Goal: Information Seeking & Learning: Learn about a topic

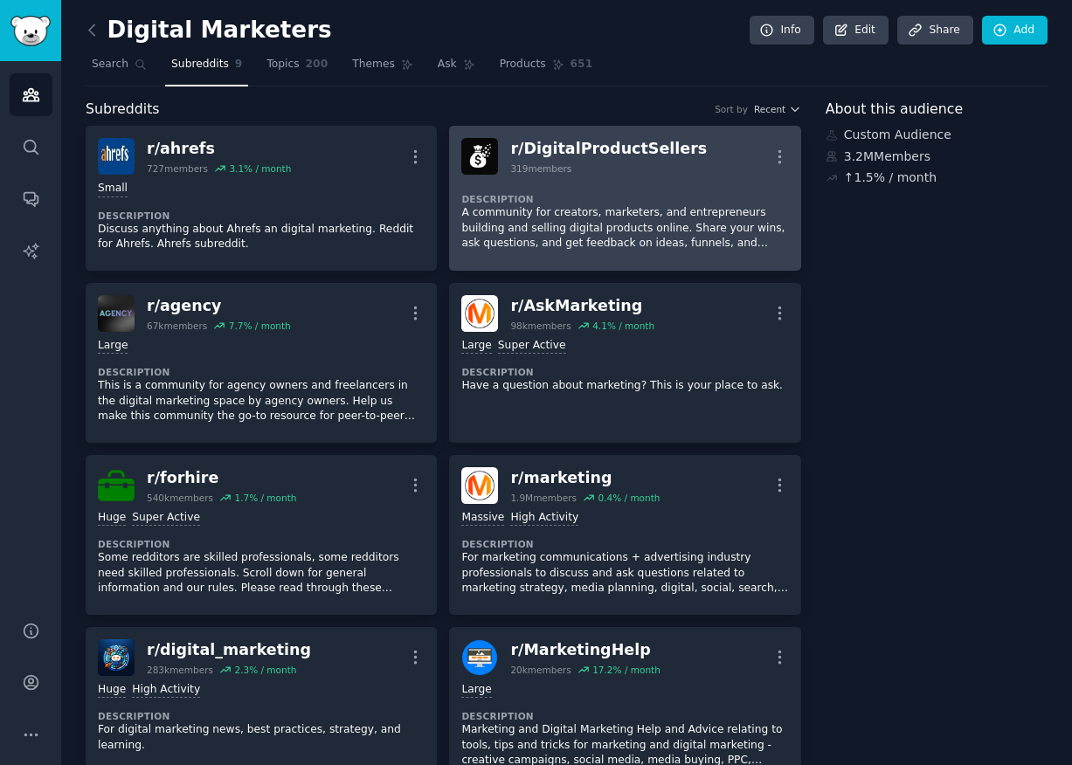
click at [627, 193] on dt "Description" at bounding box center [624, 199] width 327 height 12
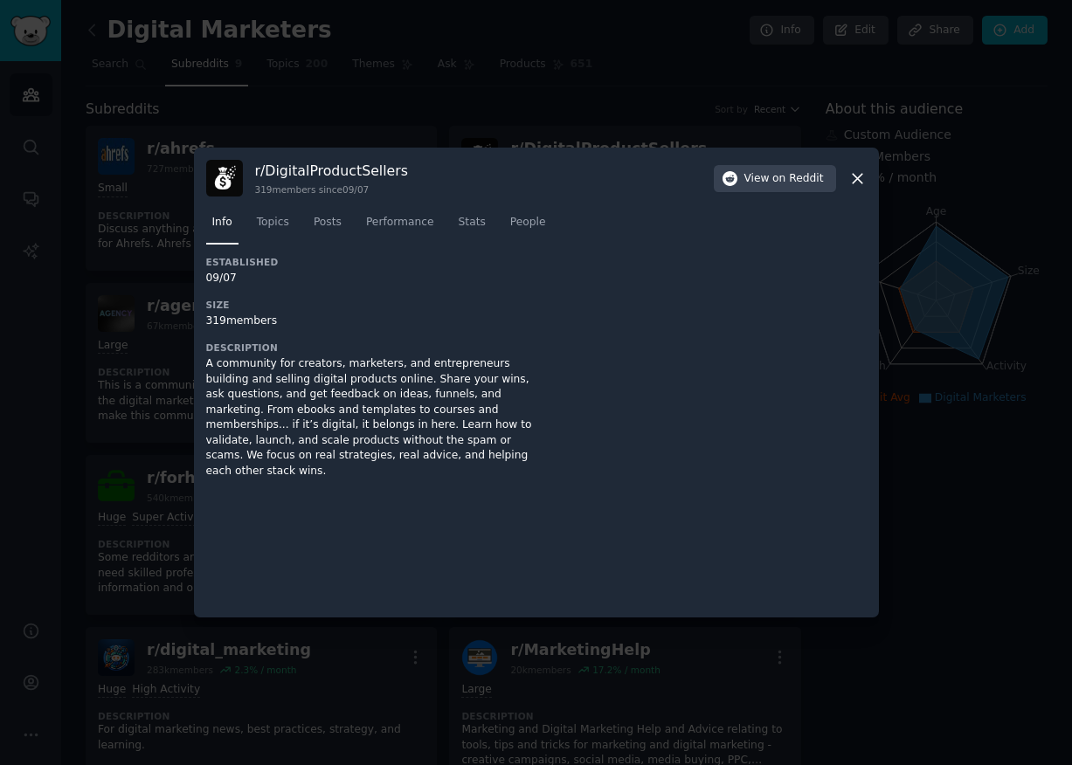
click at [850, 181] on icon at bounding box center [857, 179] width 18 height 18
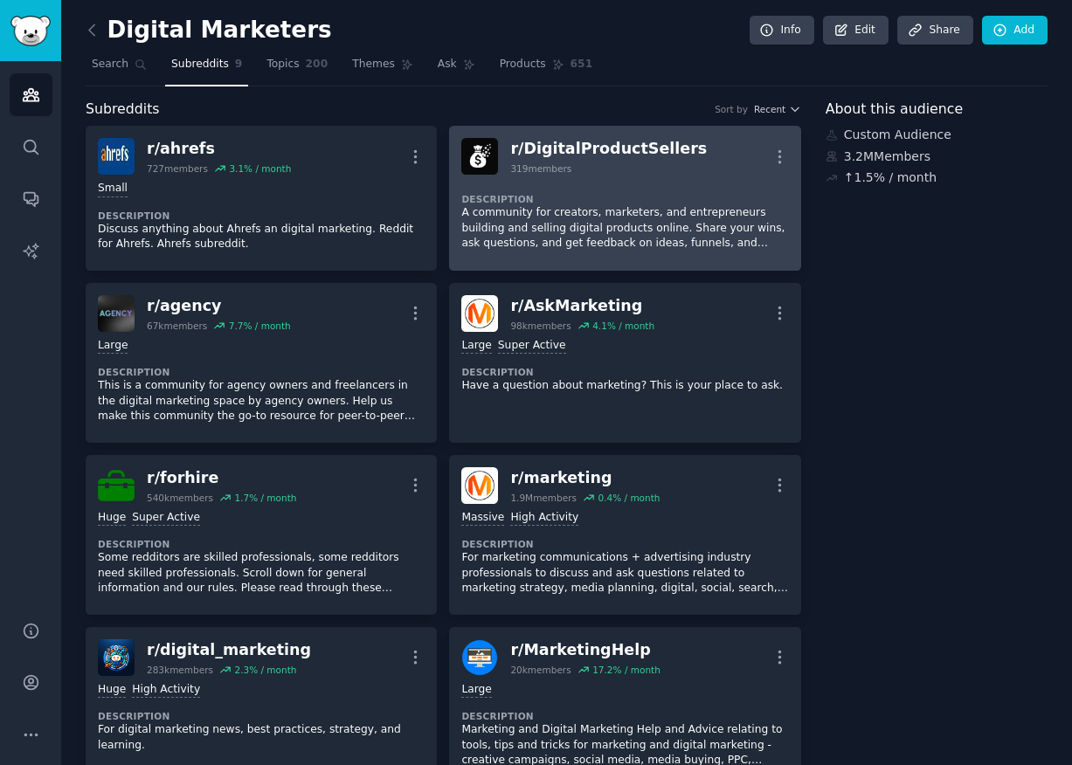
click at [681, 225] on p "A community for creators, marketers, and entrepreneurs building and selling dig…" at bounding box center [624, 228] width 327 height 46
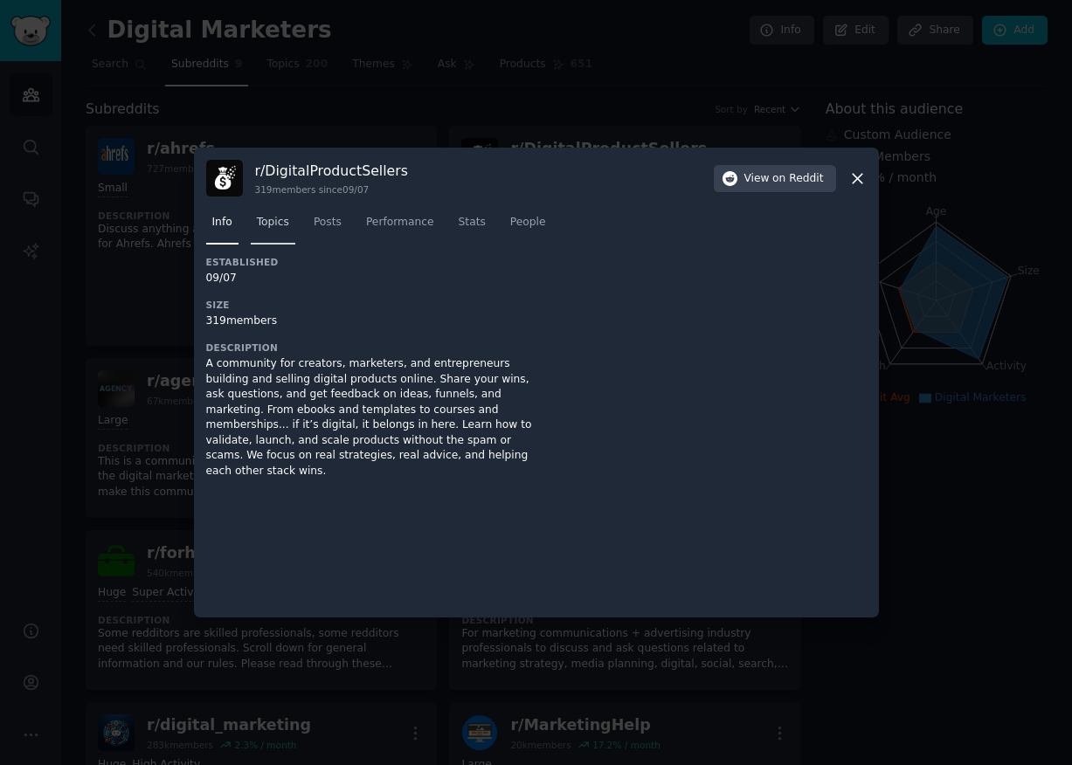
click at [257, 218] on span "Topics" at bounding box center [273, 223] width 32 height 16
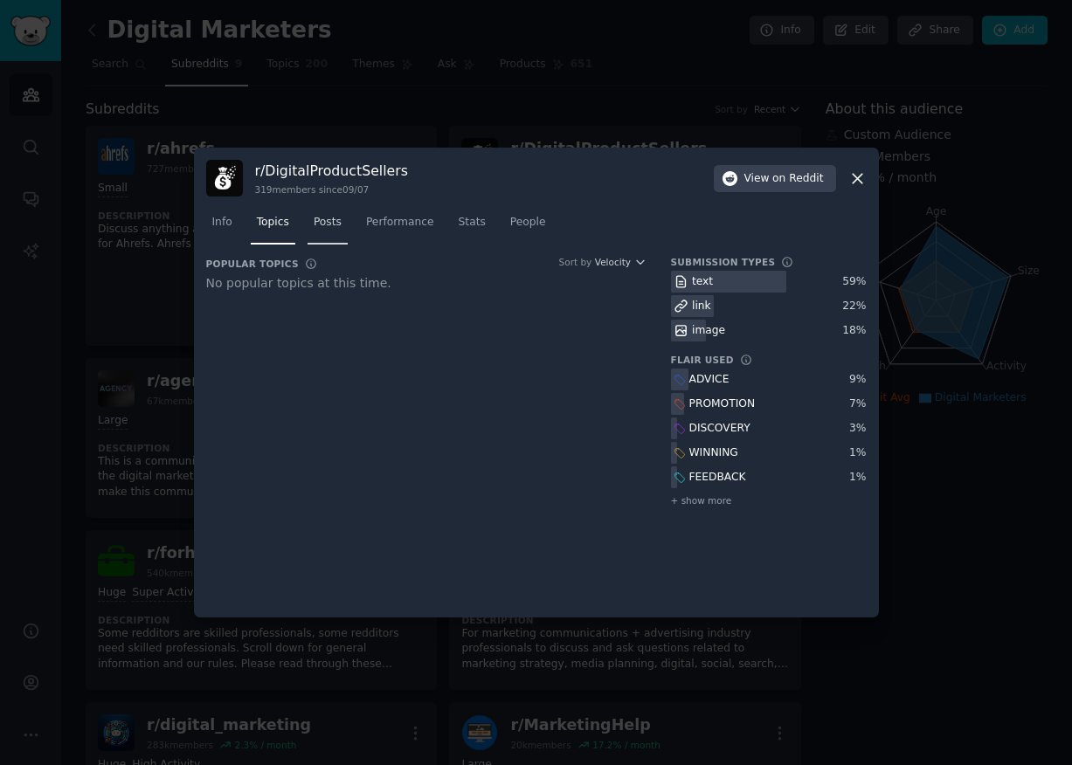
click at [322, 224] on span "Posts" at bounding box center [328, 223] width 28 height 16
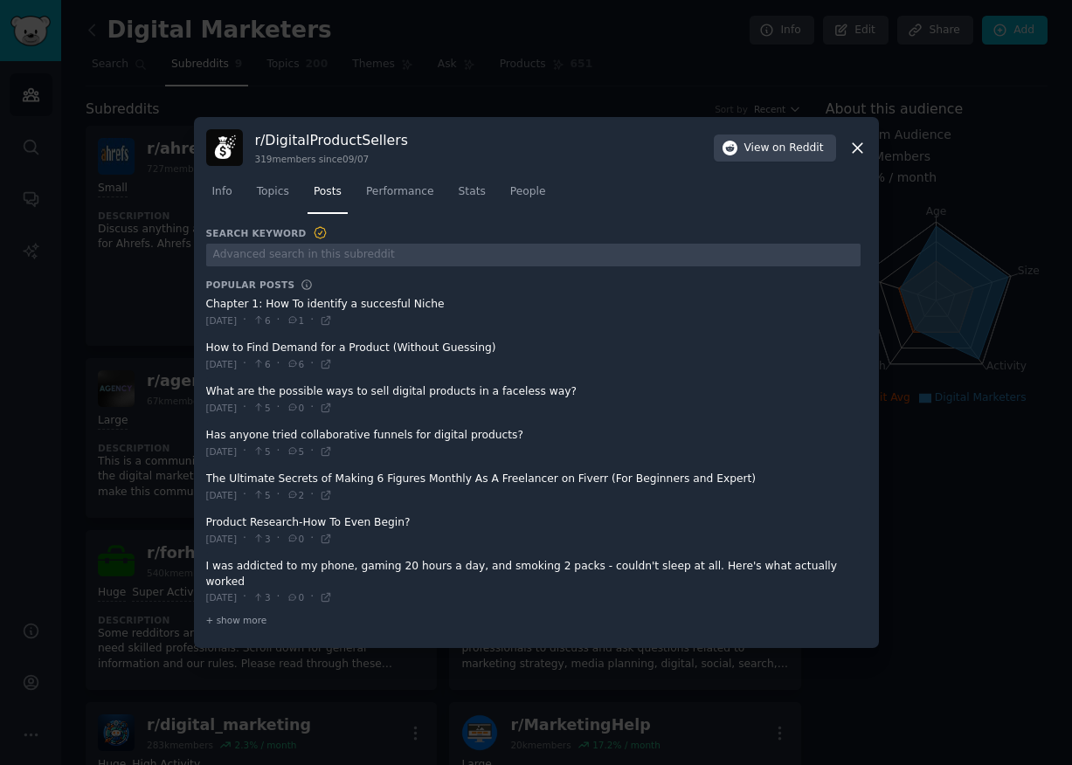
click at [498, 580] on span at bounding box center [533, 582] width 655 height 59
click at [337, 200] on span "Posts" at bounding box center [328, 192] width 28 height 16
click at [289, 193] on span "Topics" at bounding box center [273, 192] width 32 height 16
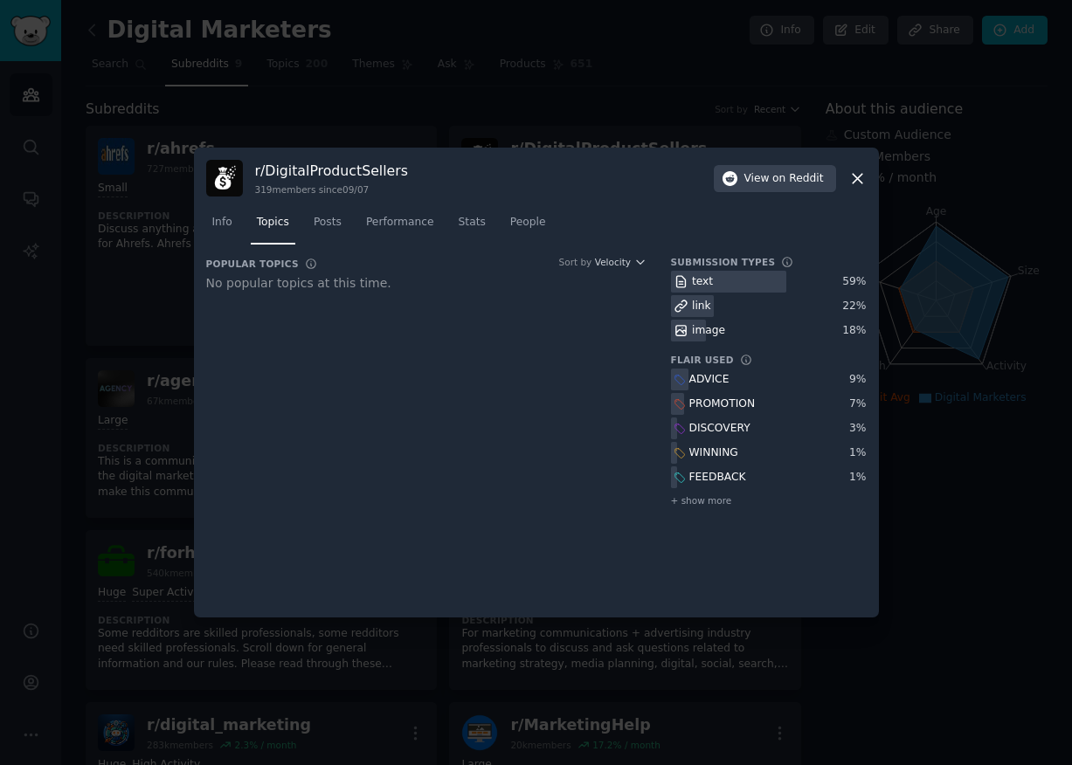
click at [703, 381] on div "ADVICE" at bounding box center [709, 380] width 40 height 16
click at [685, 379] on icon at bounding box center [680, 380] width 12 height 12
click at [711, 282] on div "text" at bounding box center [693, 282] width 45 height 22
click at [423, 225] on span "Performance" at bounding box center [400, 223] width 68 height 16
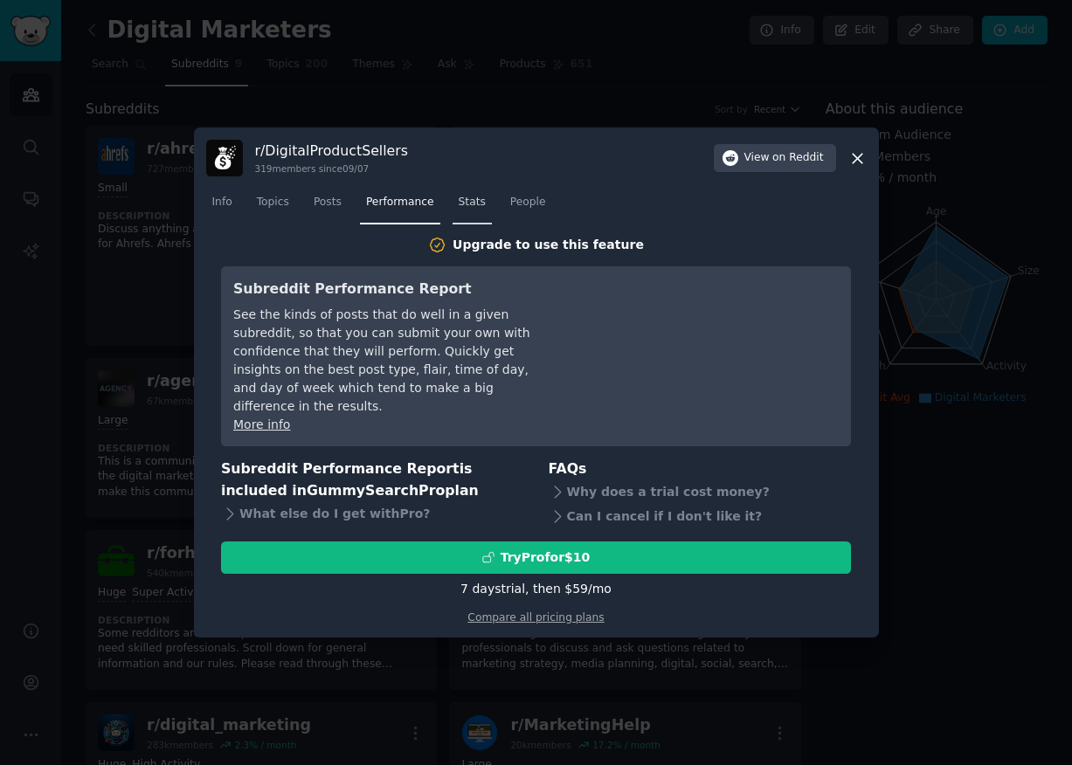
click at [471, 220] on link "Stats" at bounding box center [472, 207] width 39 height 36
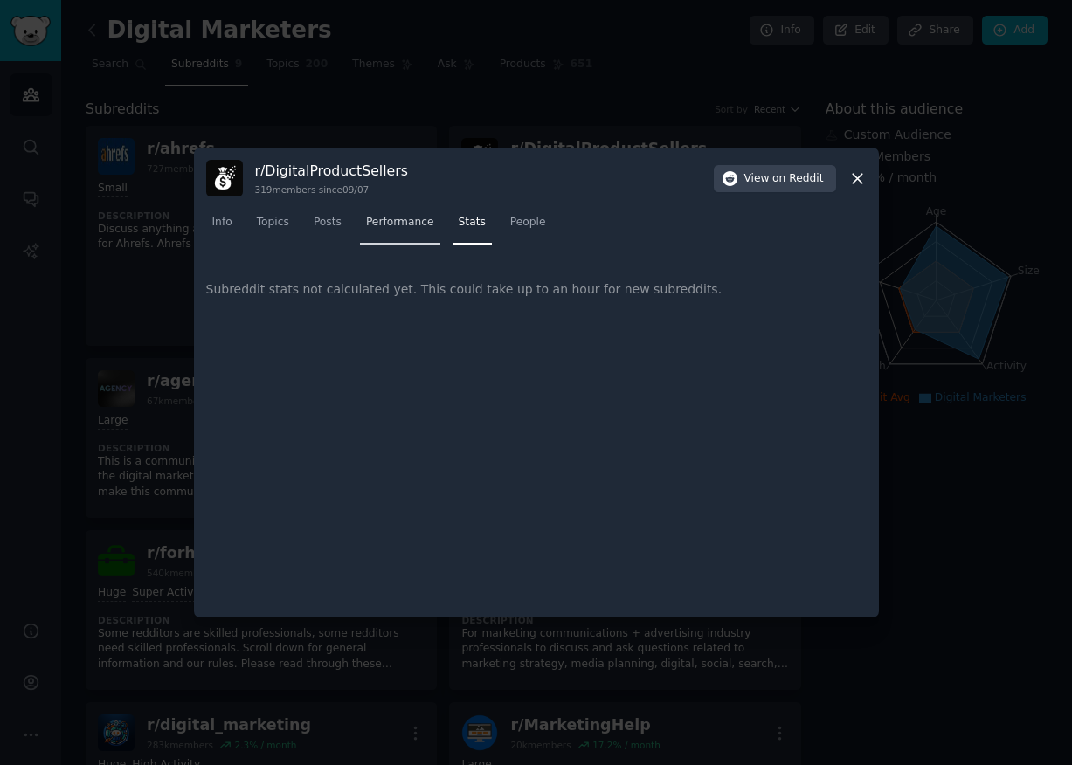
click at [405, 227] on span "Performance" at bounding box center [400, 223] width 68 height 16
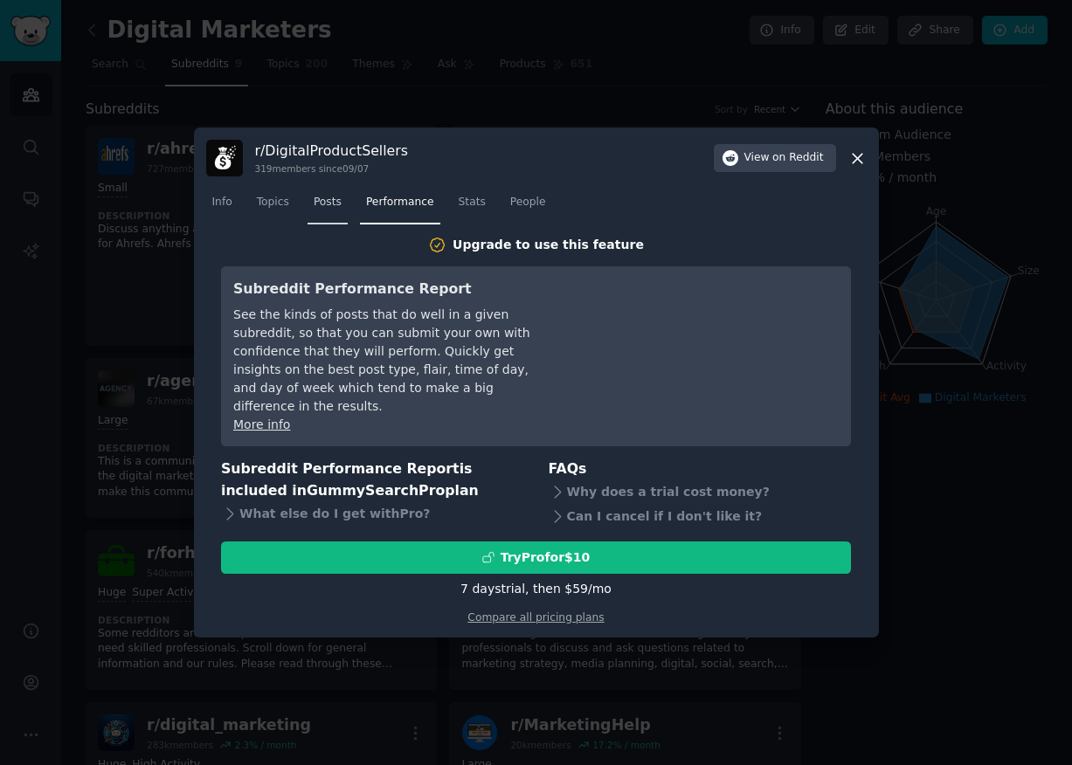
click at [336, 211] on span "Posts" at bounding box center [328, 203] width 28 height 16
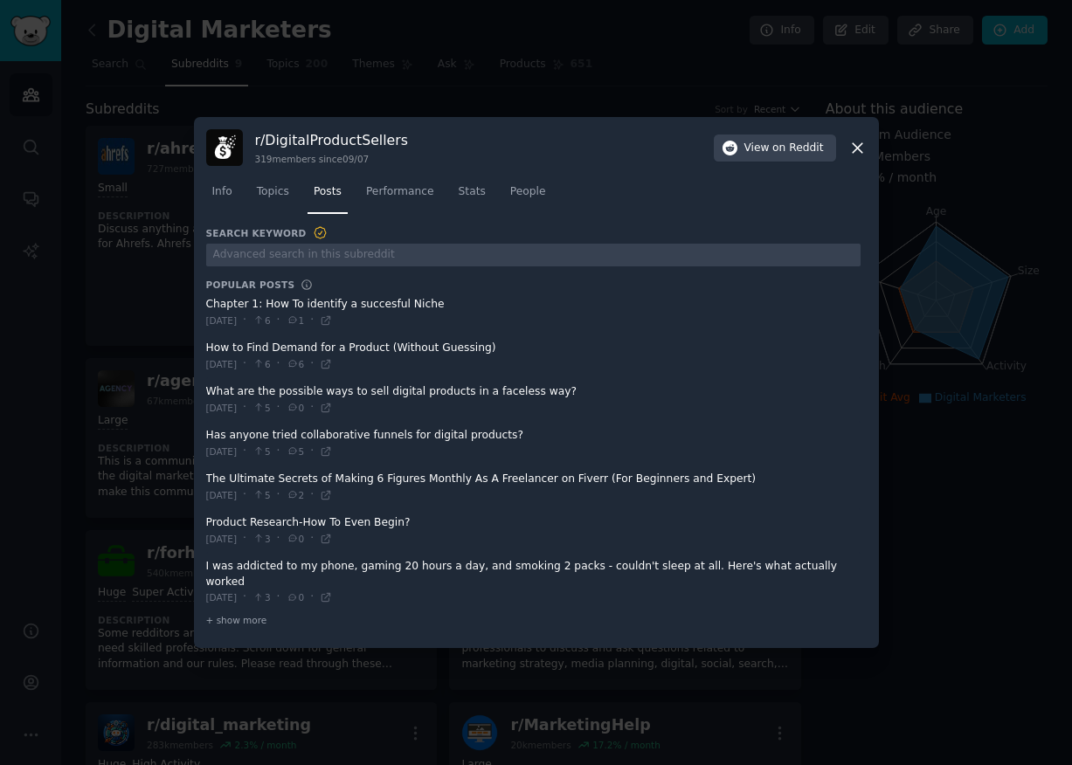
click at [262, 349] on span at bounding box center [533, 356] width 655 height 43
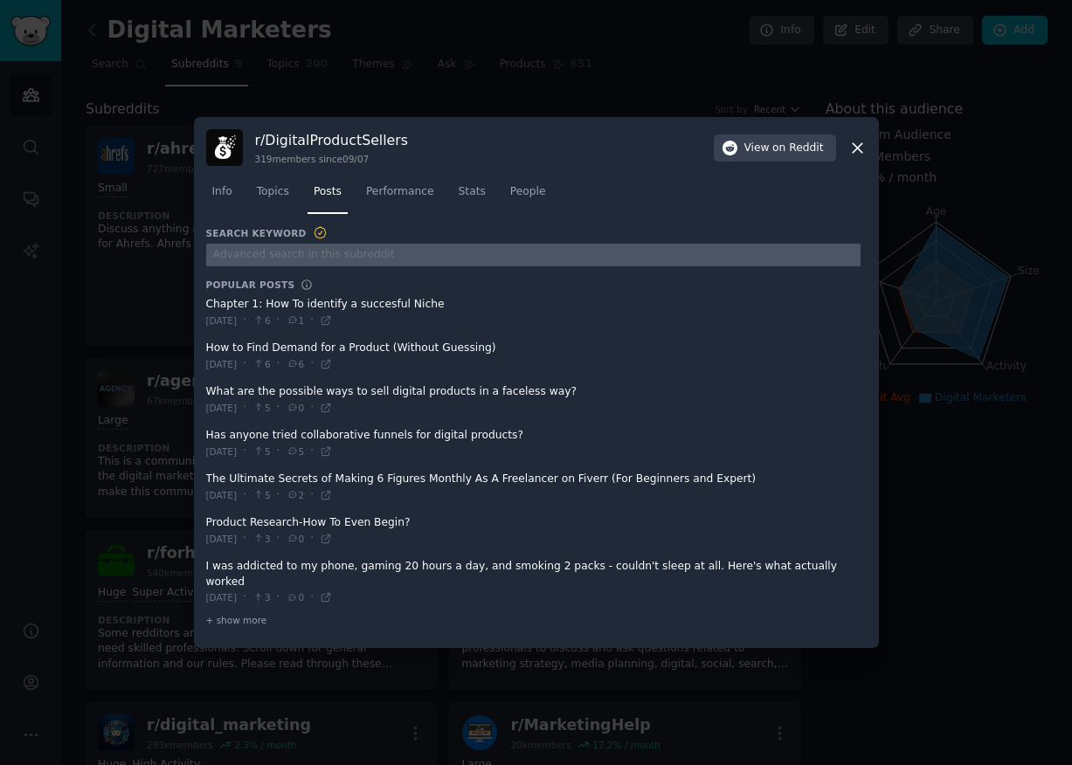
click at [433, 260] on input "text" at bounding box center [533, 256] width 655 height 24
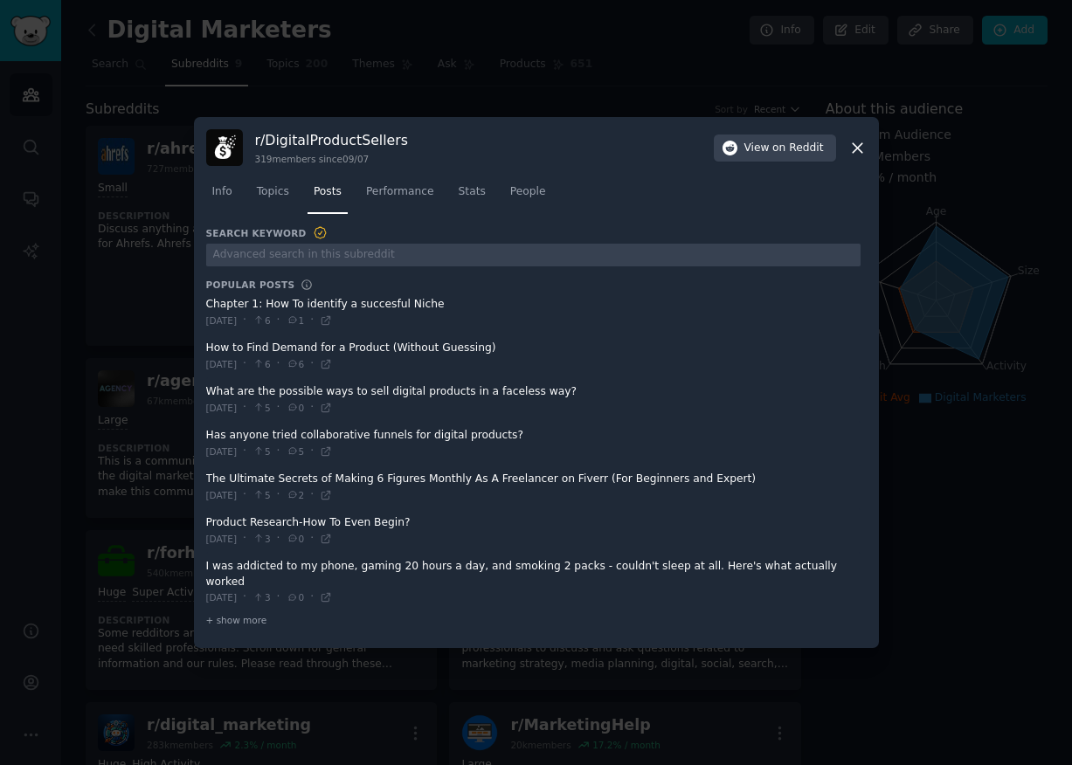
click at [372, 309] on span at bounding box center [533, 312] width 655 height 43
click at [280, 313] on span at bounding box center [533, 312] width 655 height 43
click at [778, 163] on button "View on Reddit" at bounding box center [775, 149] width 122 height 28
